Goal: Book appointment/travel/reservation

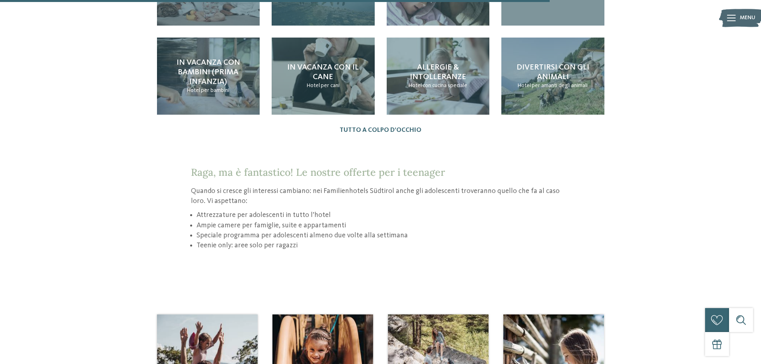
scroll to position [959, 0]
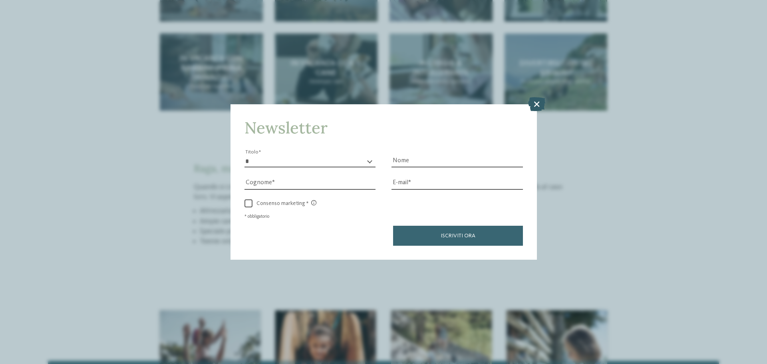
click at [536, 104] on icon at bounding box center [536, 104] width 17 height 14
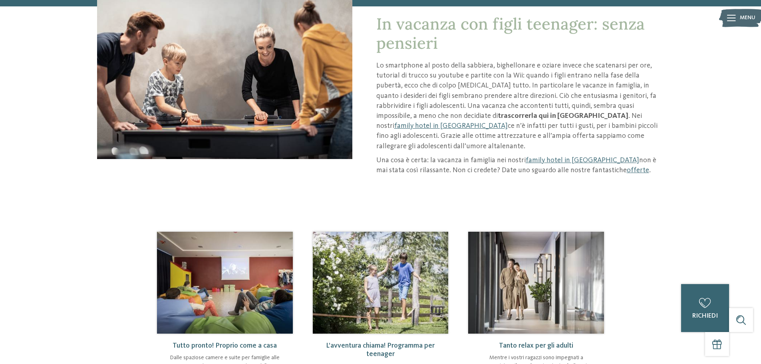
scroll to position [0, 0]
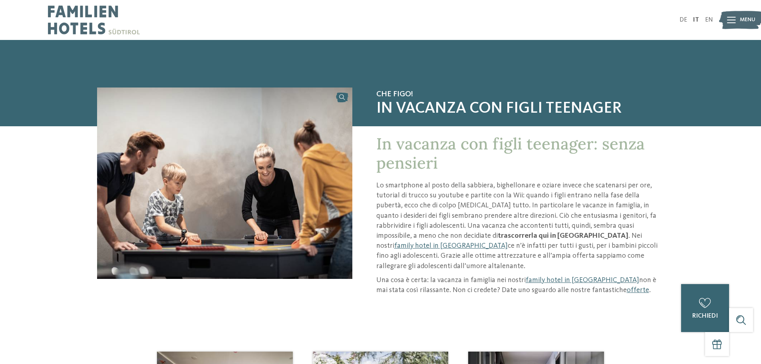
click at [735, 14] on div at bounding box center [731, 20] width 9 height 20
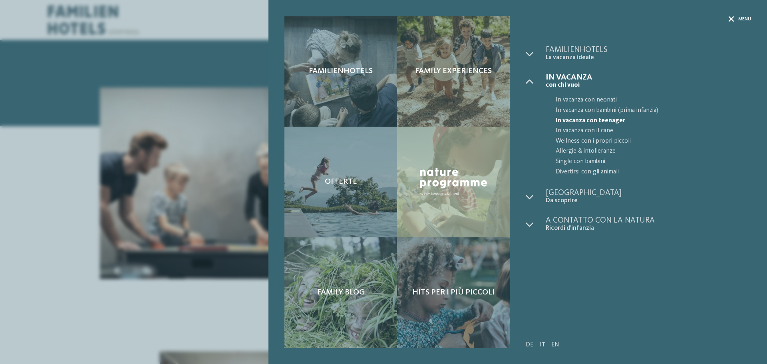
click at [735, 20] on div "Menu" at bounding box center [740, 19] width 22 height 7
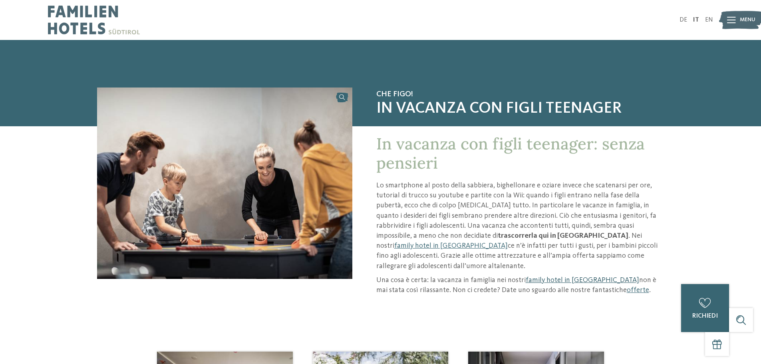
click at [576, 277] on link "family hotel in [GEOGRAPHIC_DATA]" at bounding box center [583, 280] width 114 height 7
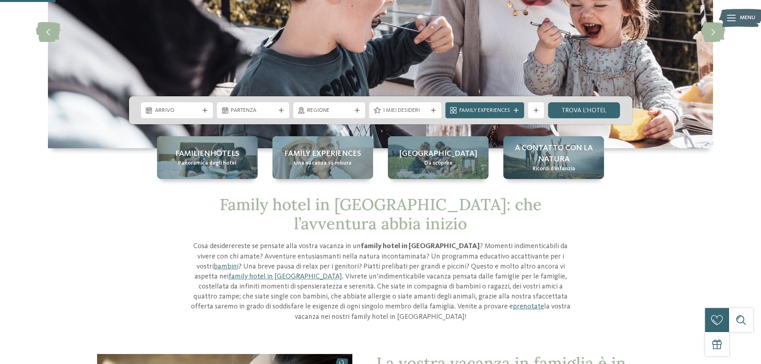
scroll to position [120, 0]
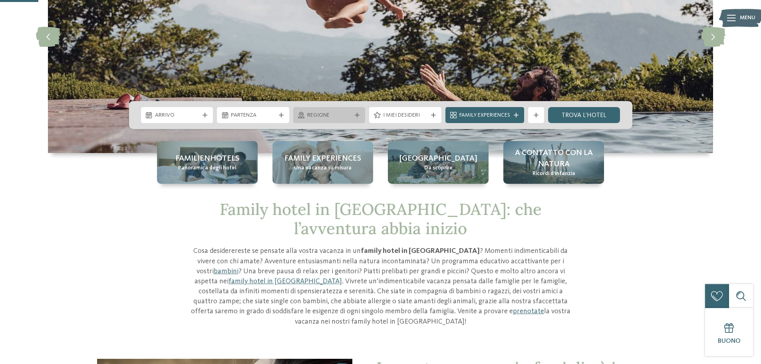
click at [344, 115] on span "Regione" at bounding box center [329, 116] width 44 height 8
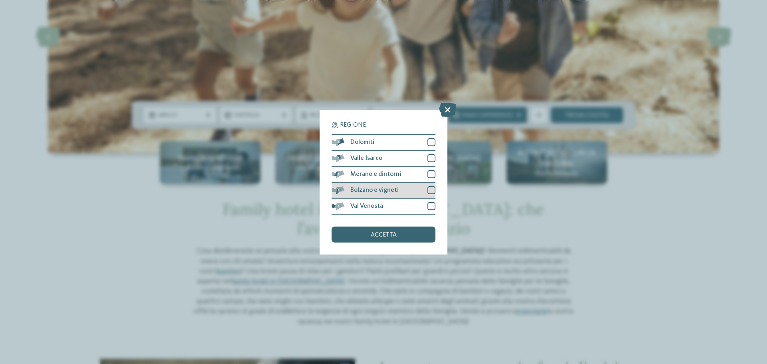
click at [431, 190] on div at bounding box center [432, 190] width 8 height 8
click at [430, 173] on div at bounding box center [432, 174] width 8 height 8
click at [433, 186] on div at bounding box center [432, 190] width 8 height 8
drag, startPoint x: 432, startPoint y: 161, endPoint x: 428, endPoint y: 139, distance: 22.2
click at [432, 160] on div at bounding box center [432, 158] width 8 height 8
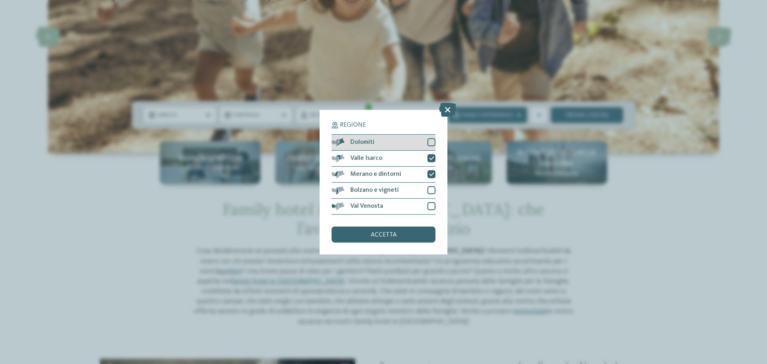
click at [428, 136] on div "Dolomiti" at bounding box center [384, 143] width 104 height 16
click at [409, 232] on div "accetta" at bounding box center [384, 235] width 104 height 16
